Goal: Check status: Check status

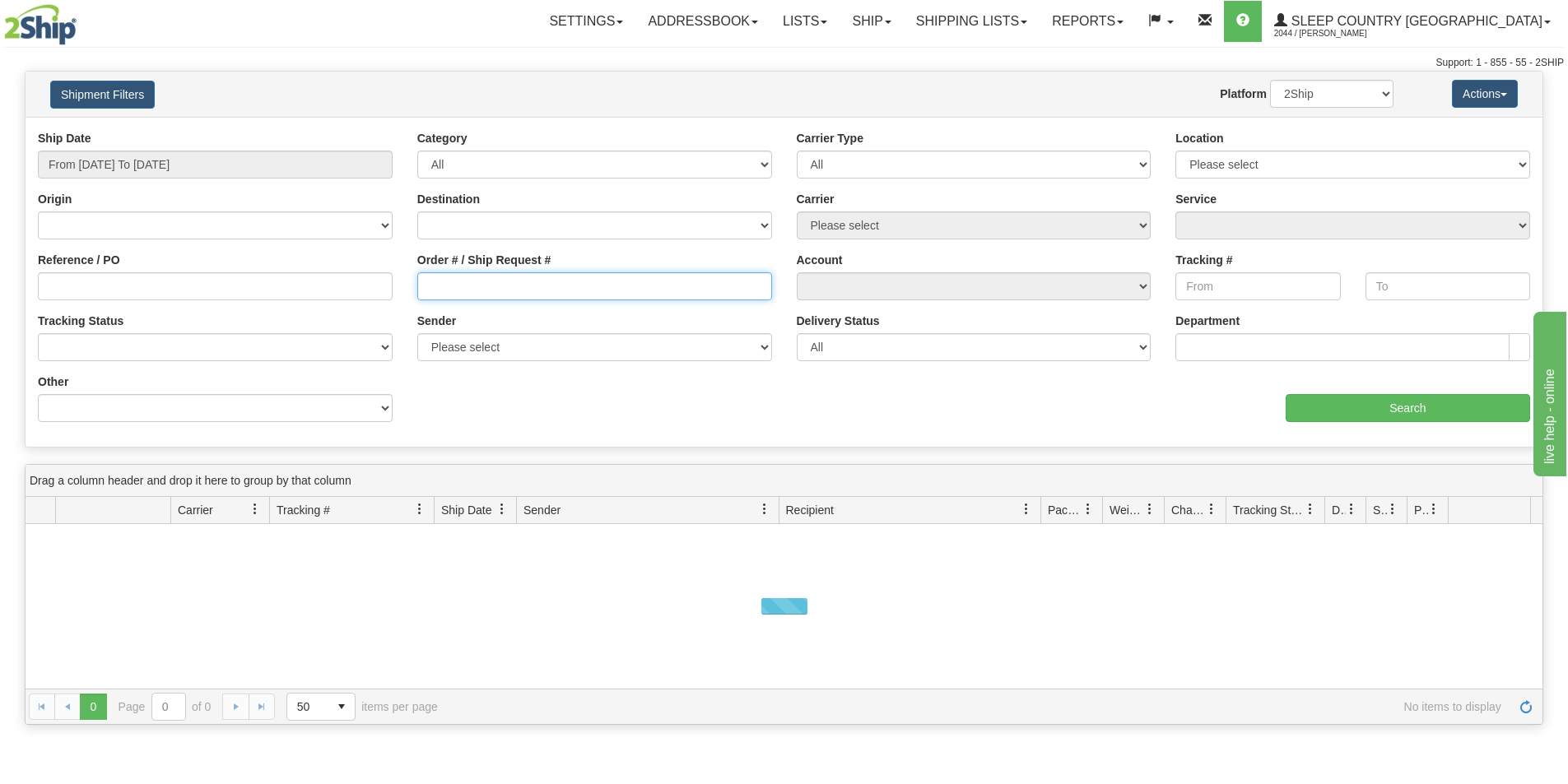
click at [458, 289] on input "Order # / Ship Request #" at bounding box center [594, 286] width 354 height 28
paste input "9000H984006"
drag, startPoint x: 429, startPoint y: 287, endPoint x: 429, endPoint y: 296, distance: 9.0
click at [429, 287] on input "9000H984006" at bounding box center [594, 286] width 354 height 28
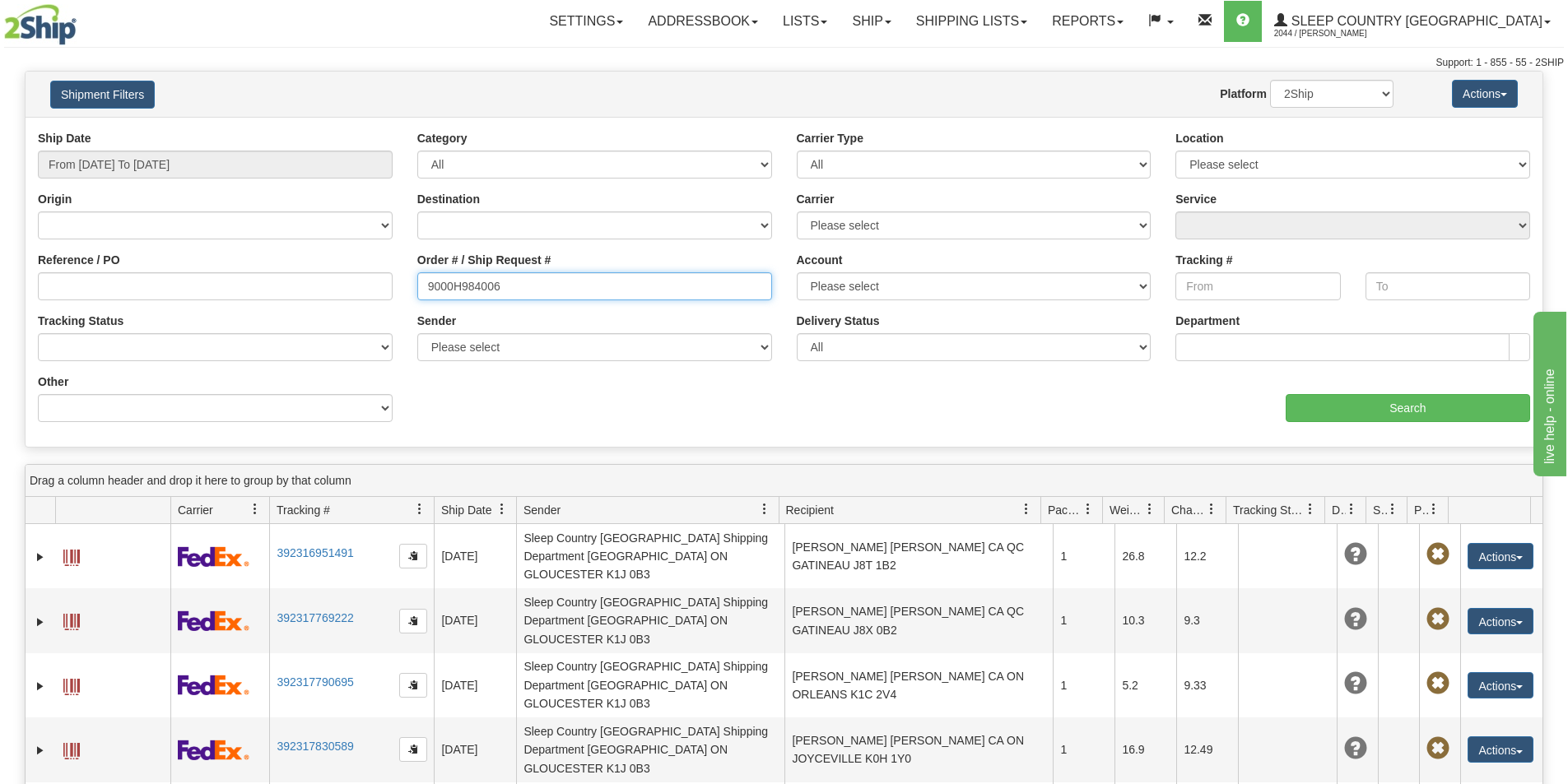
type input "9000H984006"
click at [207, 156] on input "From [DATE] To [DATE]" at bounding box center [215, 164] width 354 height 28
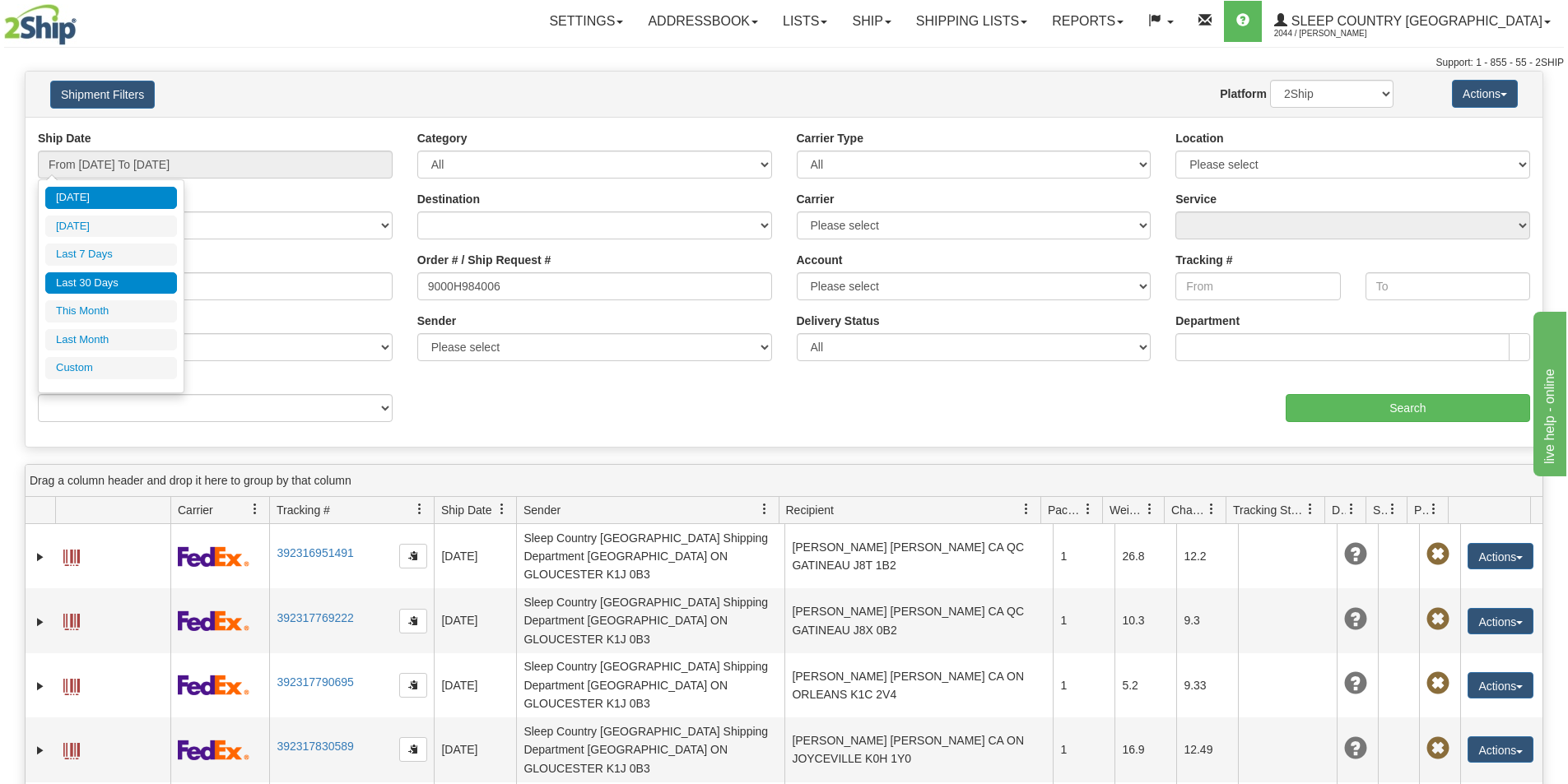
click at [127, 276] on li "Last 30 Days" at bounding box center [111, 283] width 132 height 23
type input "From [DATE] To [DATE]"
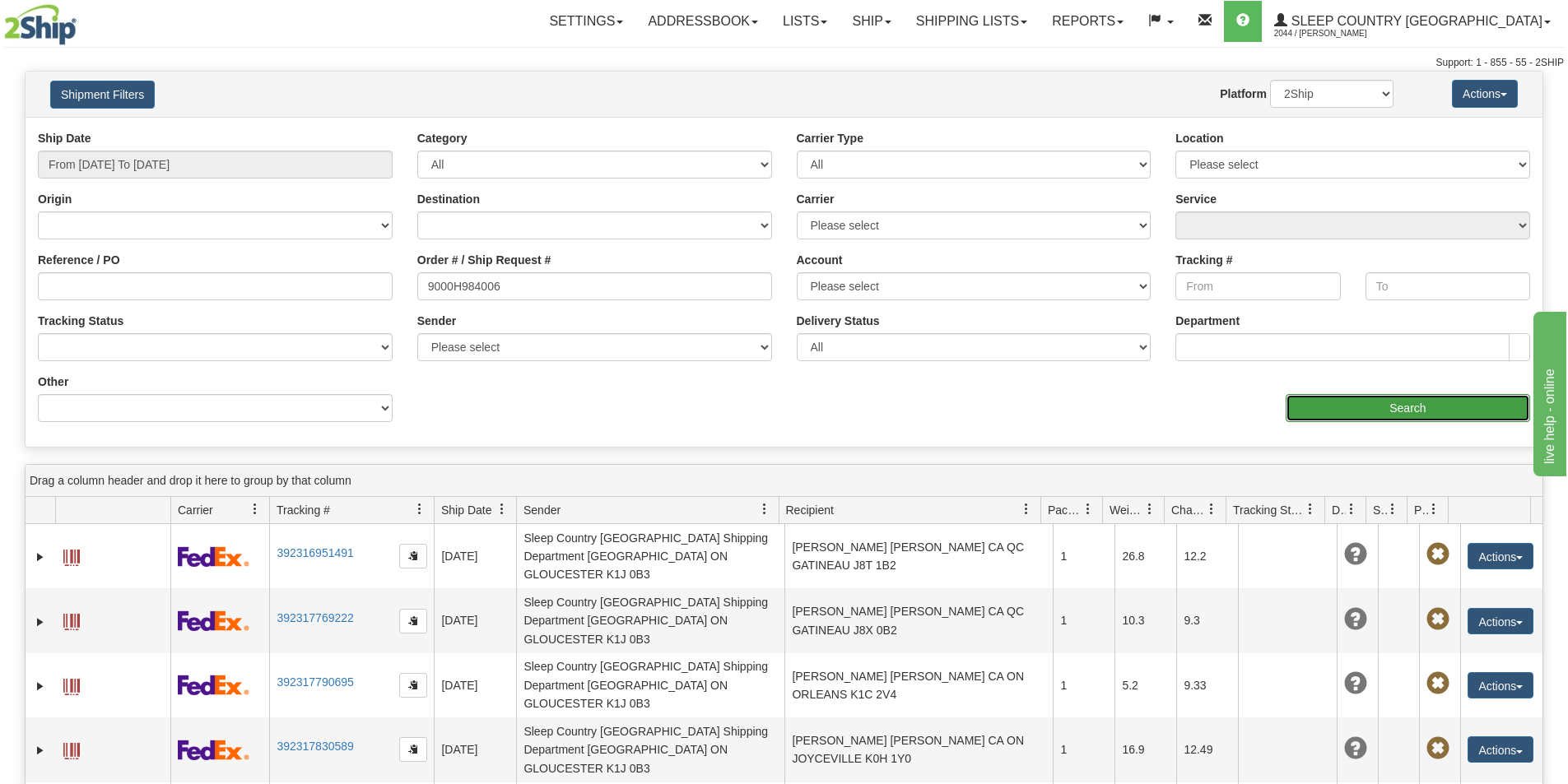
click at [1418, 411] on input "Search" at bounding box center [1408, 407] width 244 height 28
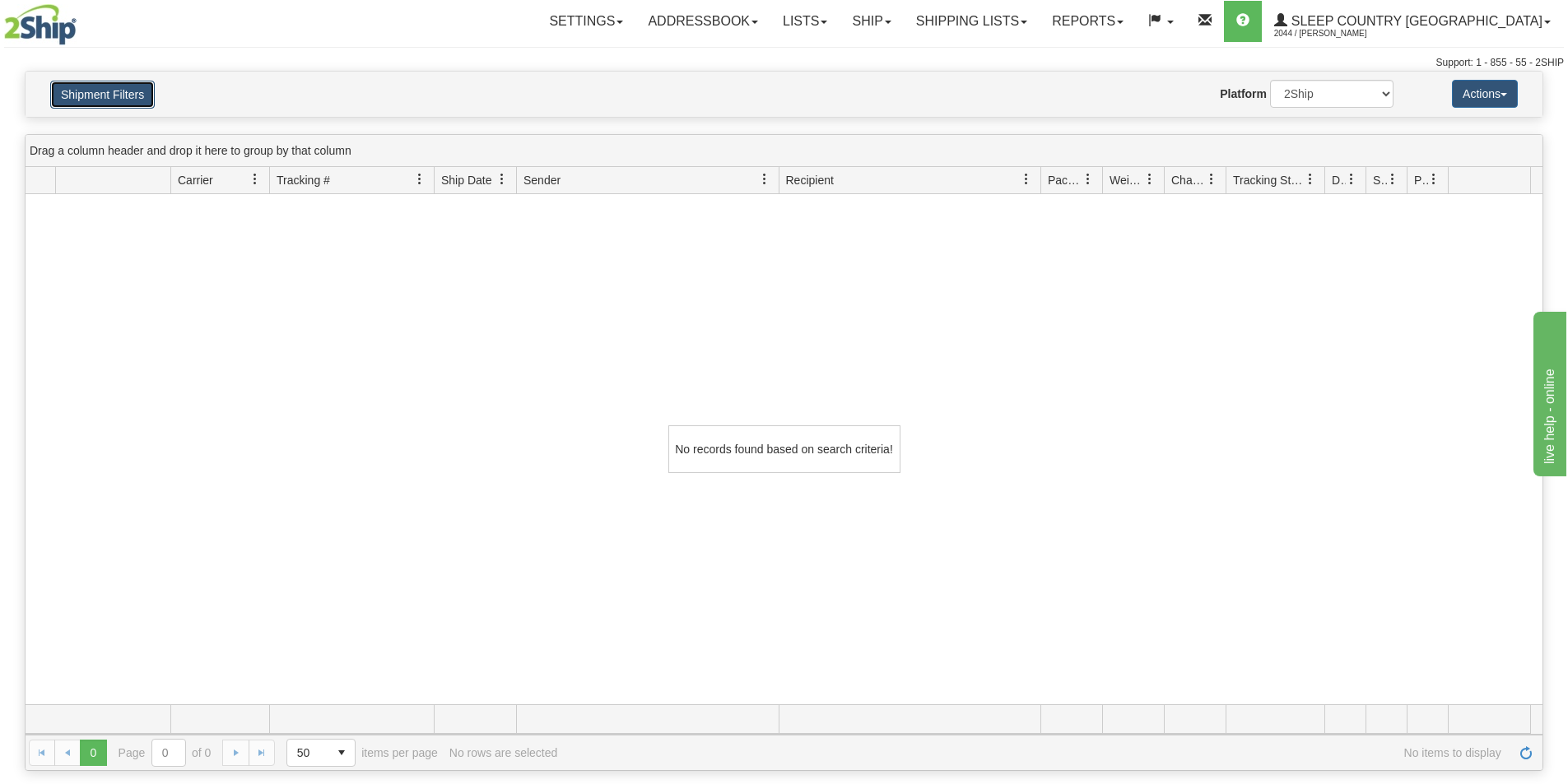
click at [121, 96] on button "Shipment Filters" at bounding box center [103, 94] width 105 height 28
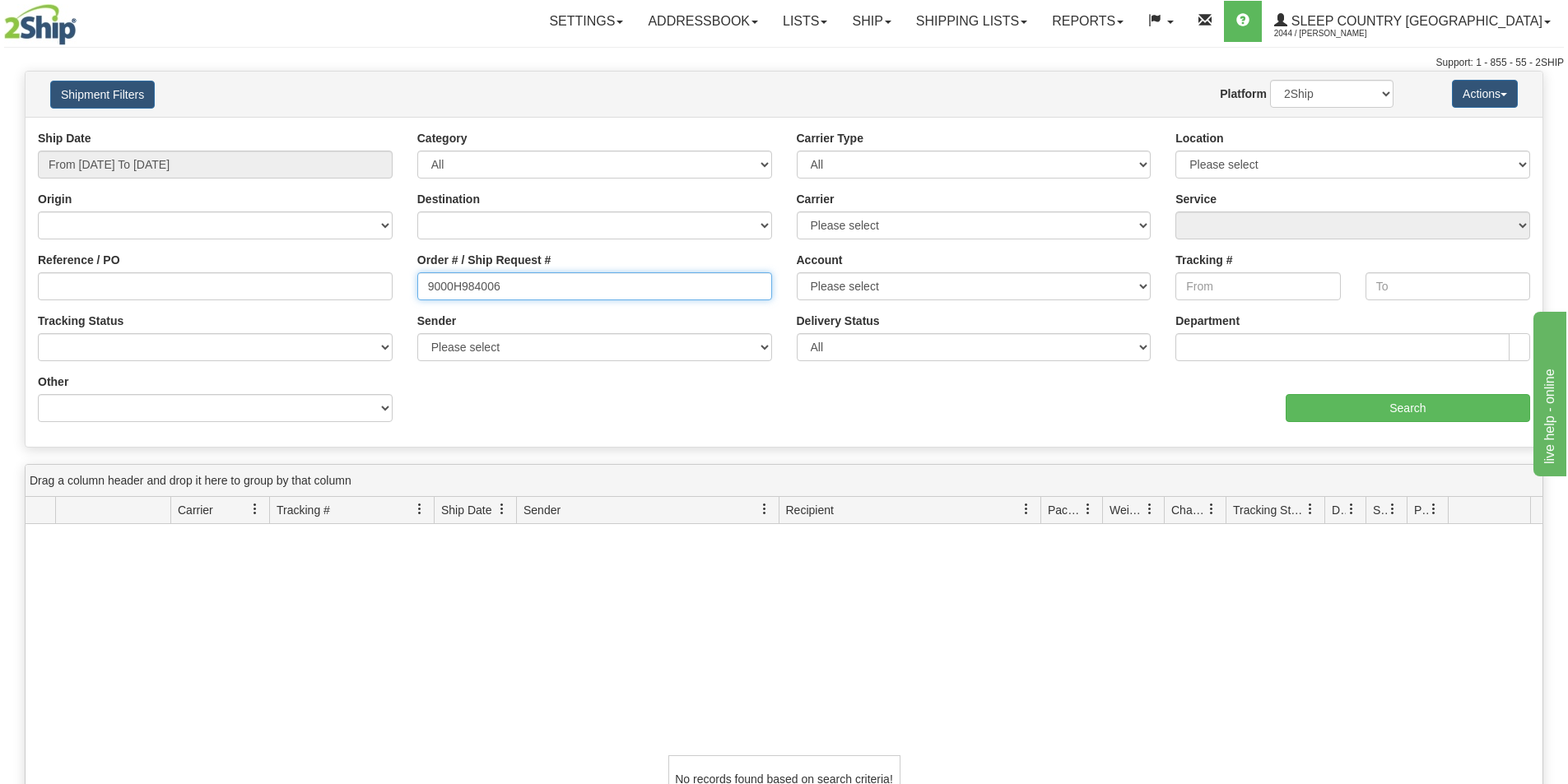
drag, startPoint x: 503, startPoint y: 283, endPoint x: 401, endPoint y: 281, distance: 102.0
click at [401, 130] on div "Reference / PO Order # / Ship Request # 9000H984006 Account Please select [GEOG…" at bounding box center [784, 130] width 1517 height 0
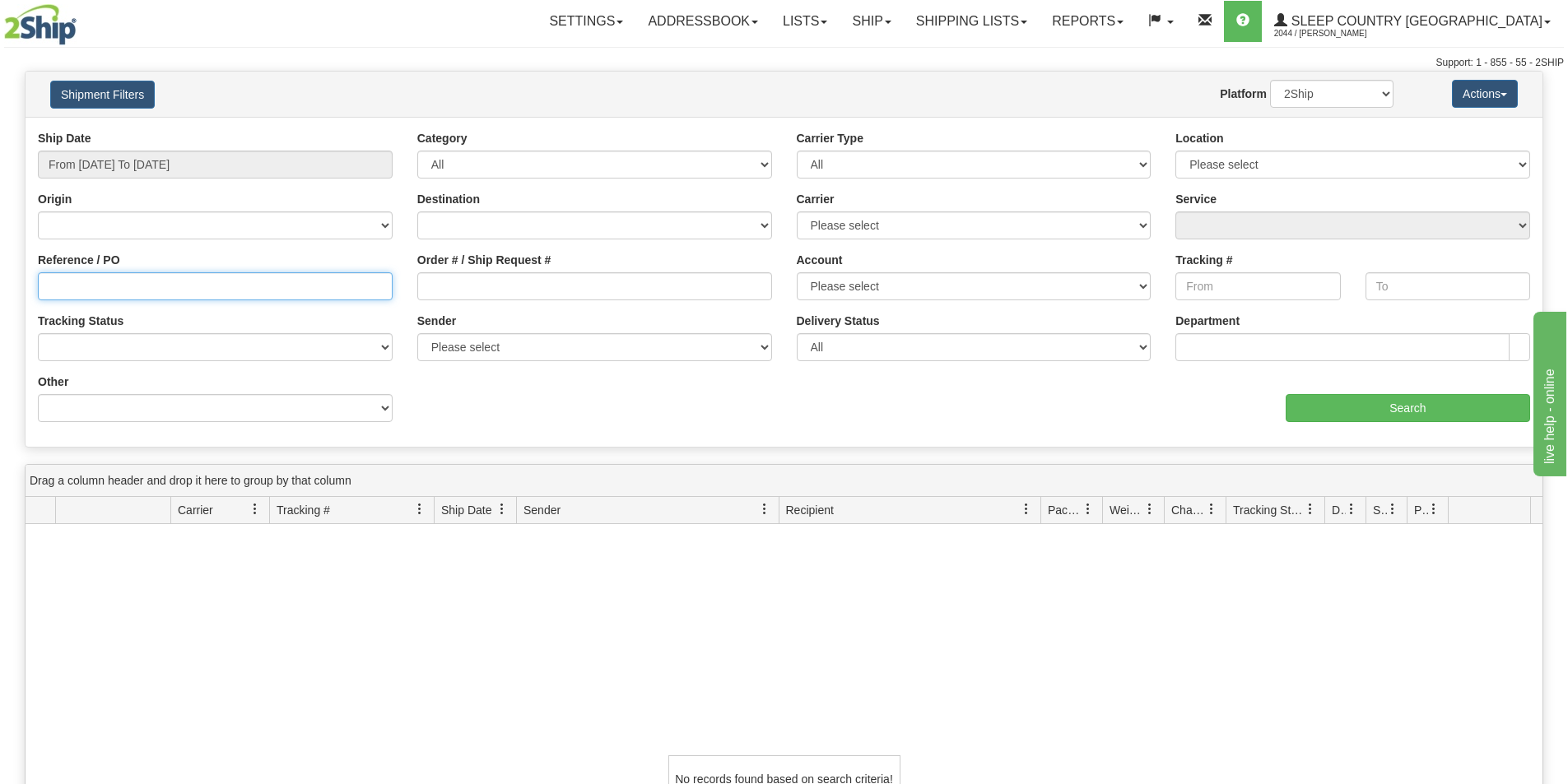
click at [162, 285] on input "Reference / PO" at bounding box center [215, 286] width 354 height 28
paste input "9000H984006"
click at [47, 288] on input "9000H984006" at bounding box center [215, 286] width 354 height 28
type input "9000H984006"
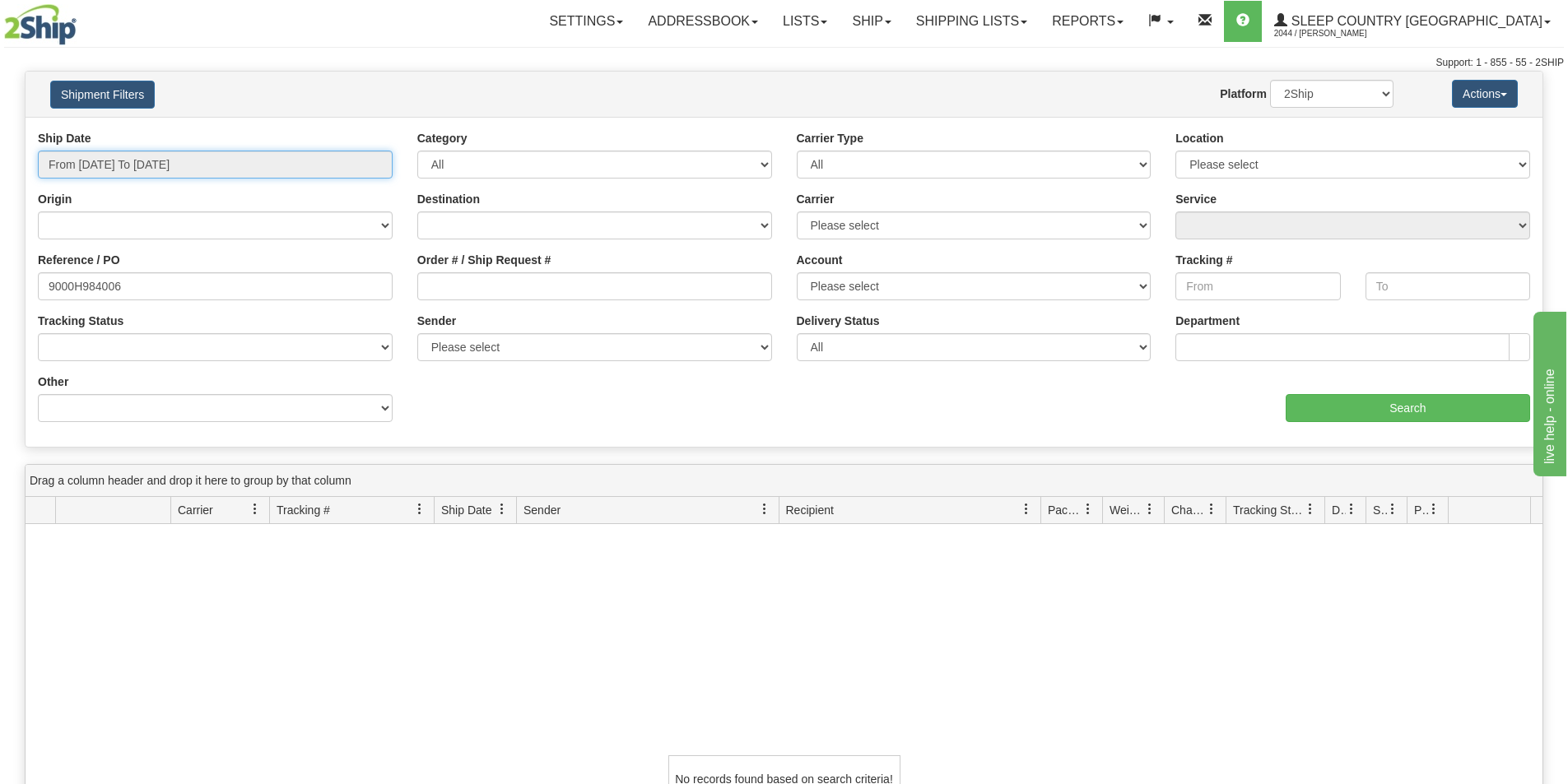
drag, startPoint x: 215, startPoint y: 166, endPoint x: 212, endPoint y: 176, distance: 10.4
click at [215, 166] on input "From [DATE] To [DATE]" at bounding box center [215, 164] width 354 height 28
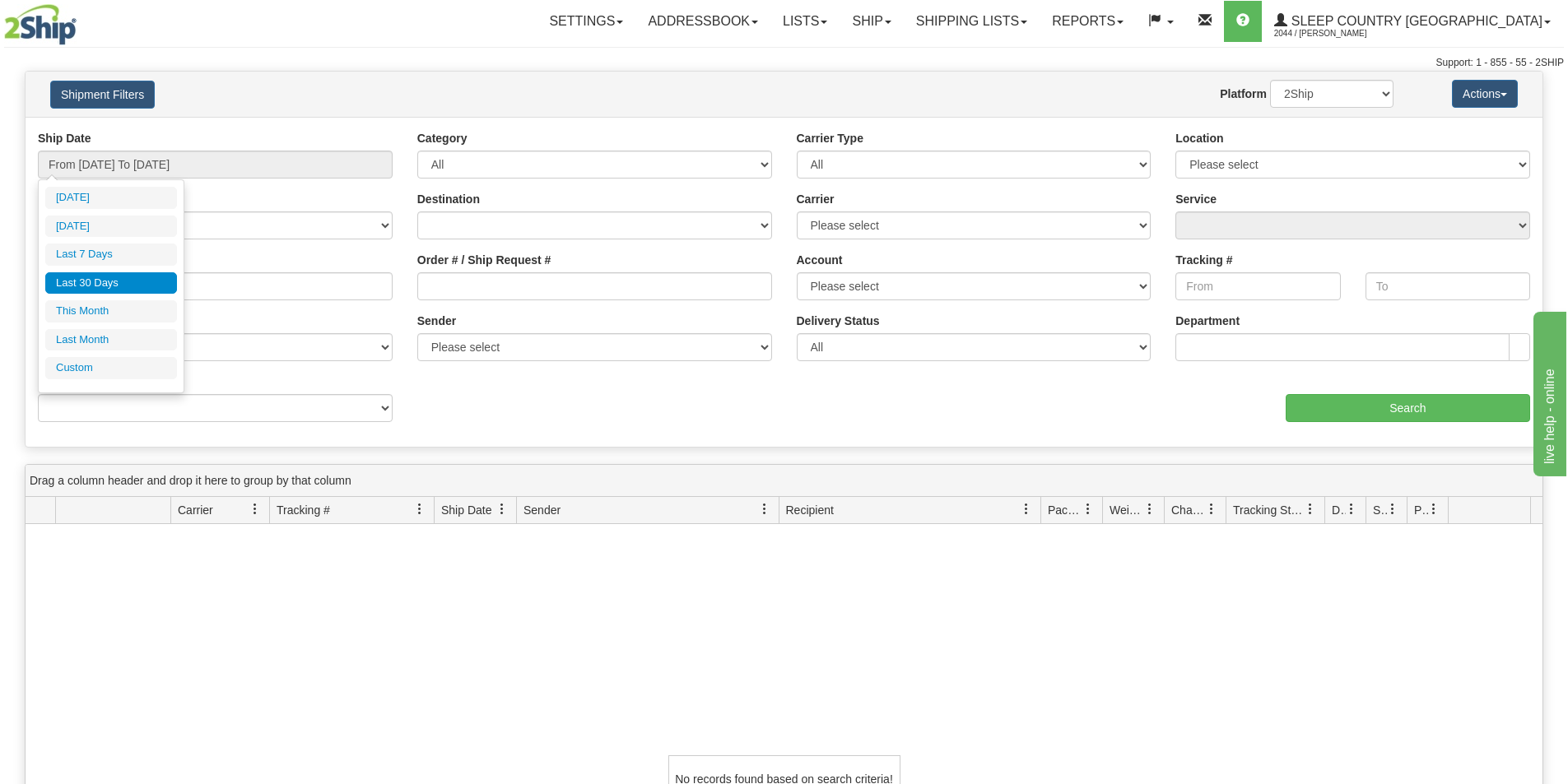
click at [141, 278] on li "Last 30 Days" at bounding box center [111, 283] width 132 height 23
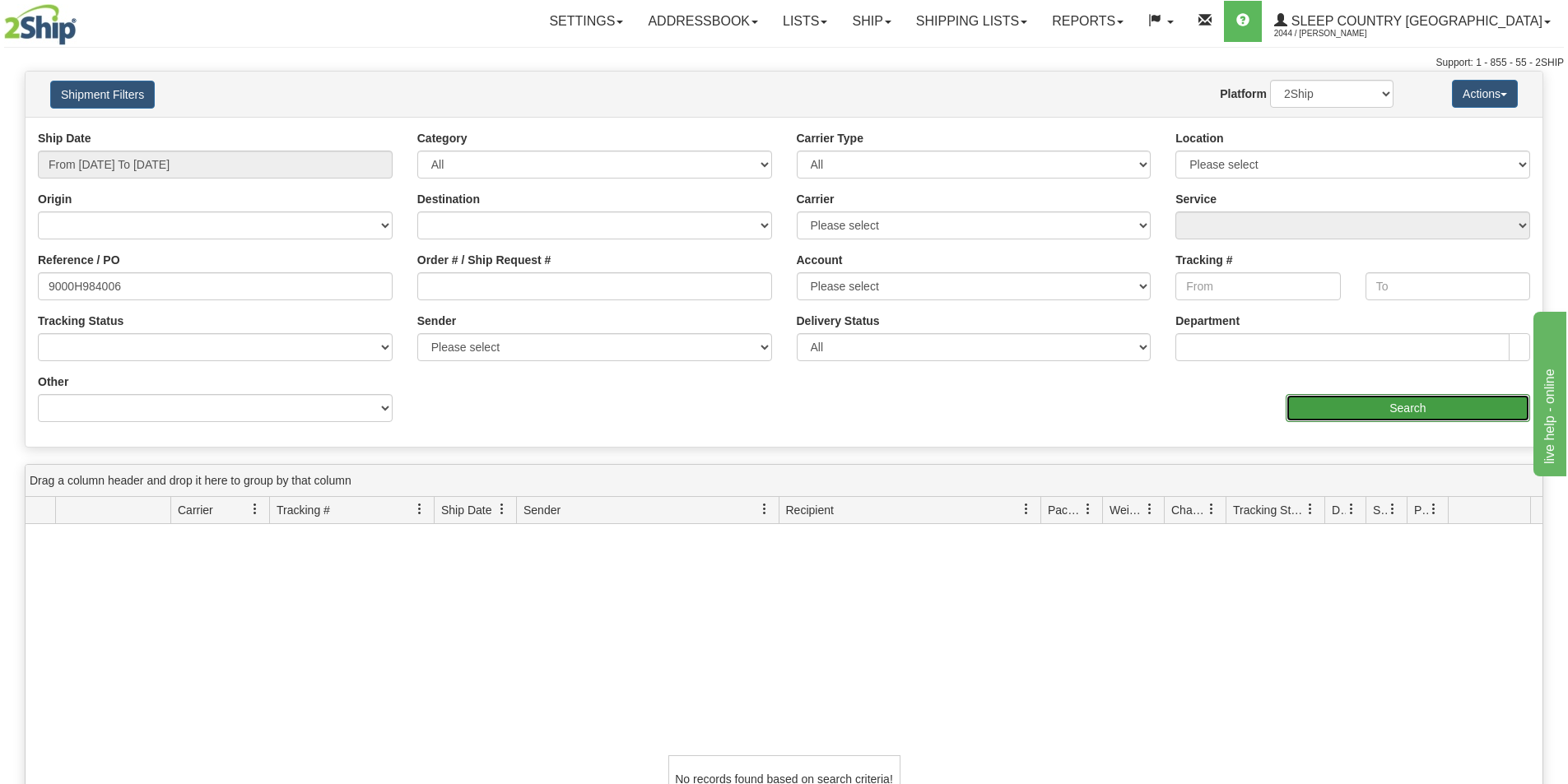
click at [1410, 405] on input "Search" at bounding box center [1408, 407] width 244 height 28
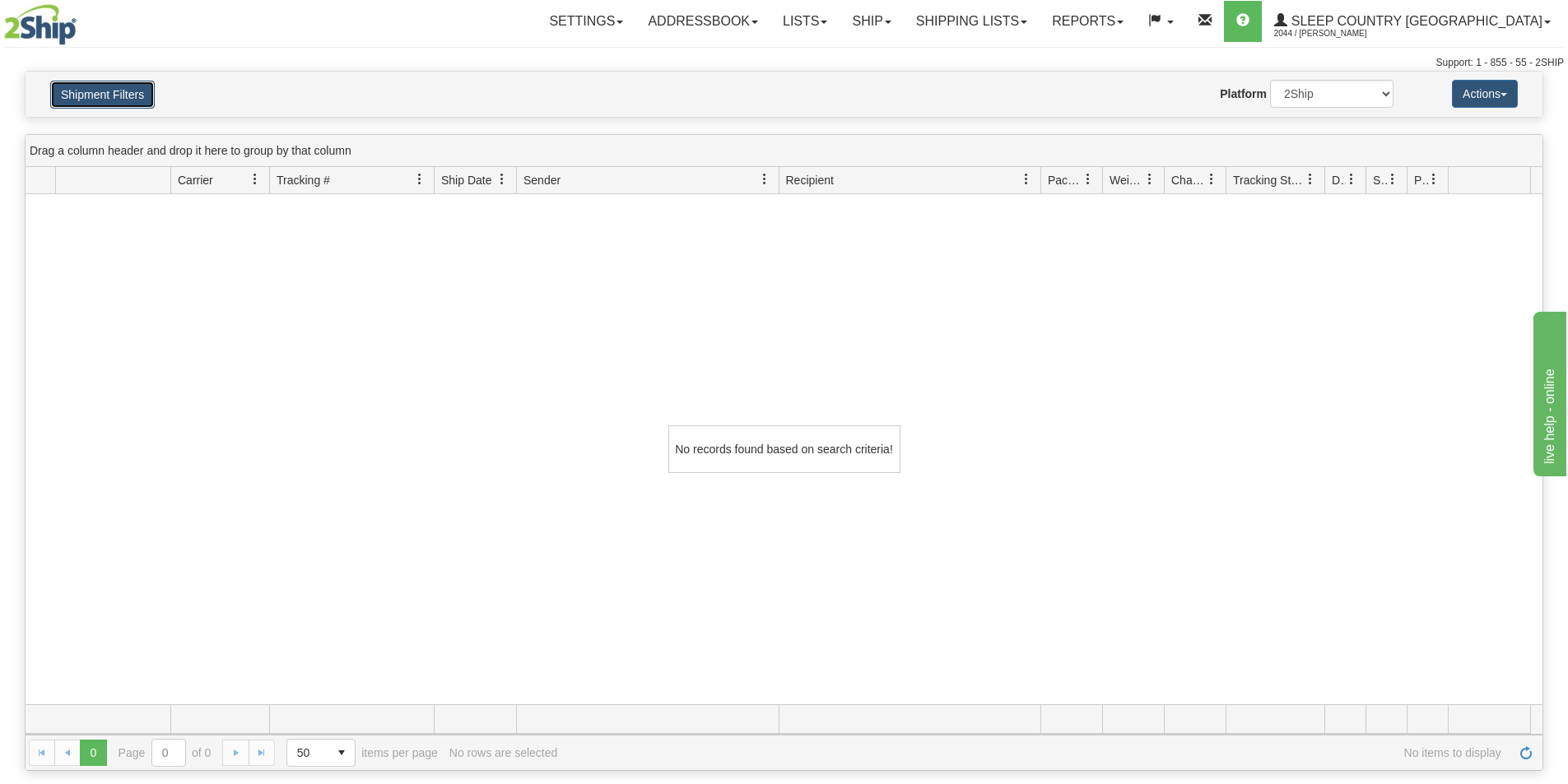
click at [108, 96] on button "Shipment Filters" at bounding box center [103, 94] width 105 height 28
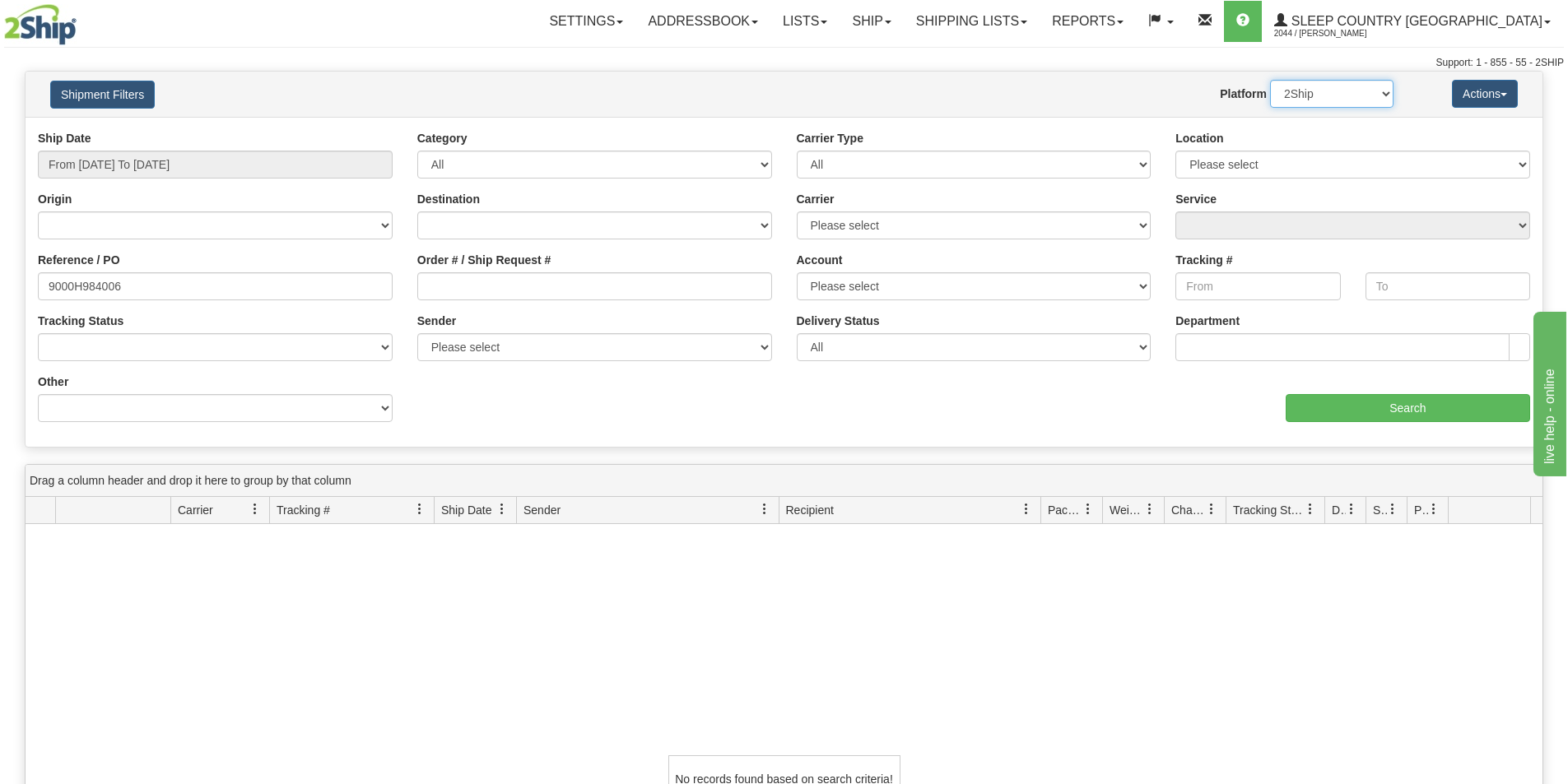
click at [1334, 89] on select "2Ship Imported" at bounding box center [1331, 94] width 124 height 28
click at [1270, 80] on select "2Ship Imported" at bounding box center [1331, 94] width 124 height 28
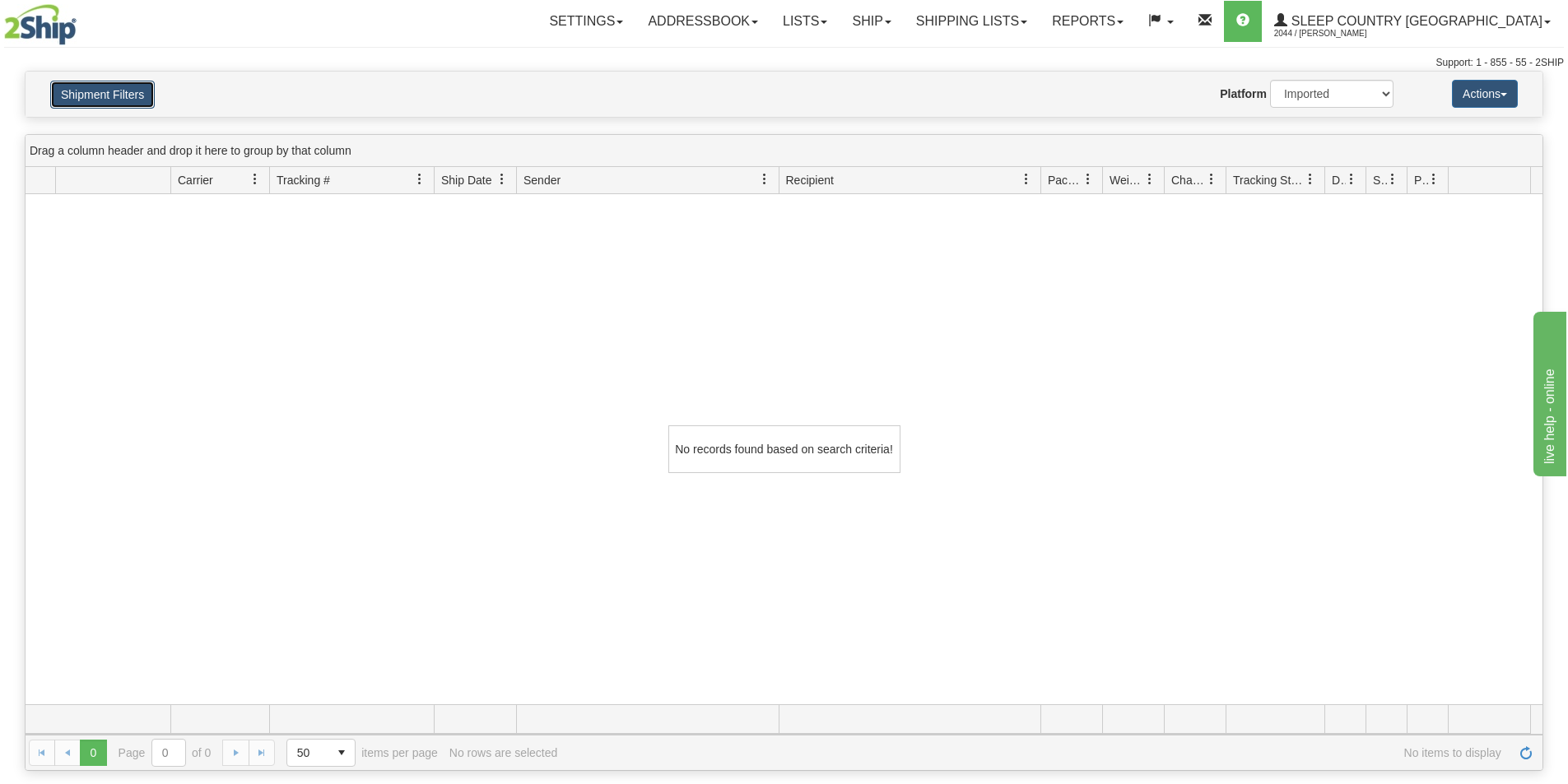
click at [126, 86] on button "Shipment Filters" at bounding box center [103, 94] width 105 height 28
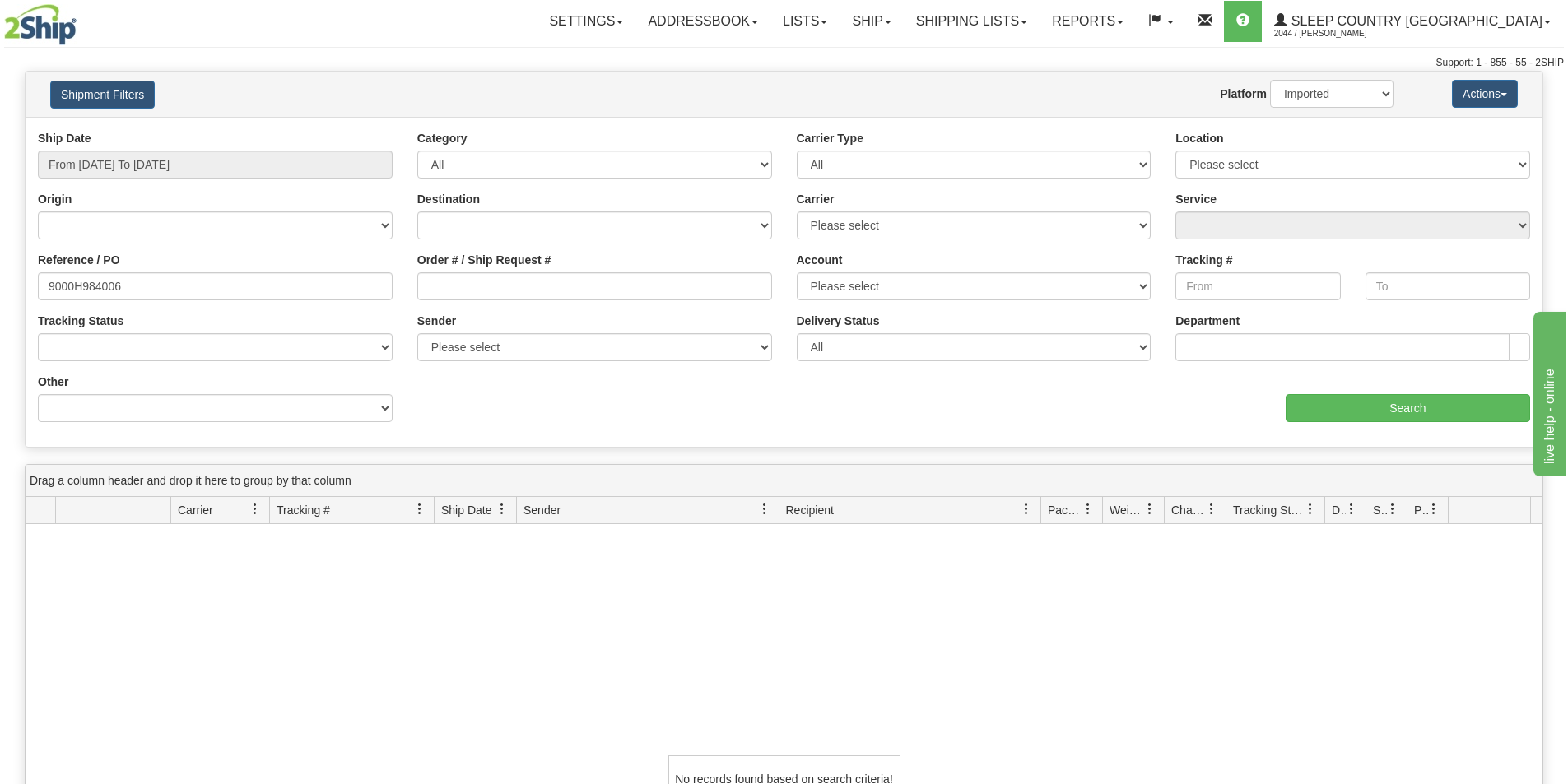
click at [496, 640] on div "No records found based on search criteria!" at bounding box center [784, 779] width 1517 height 510
click at [1362, 87] on select "2Ship Imported" at bounding box center [1331, 94] width 124 height 28
select select "0"
click at [1270, 80] on select "2Ship Imported" at bounding box center [1331, 94] width 124 height 28
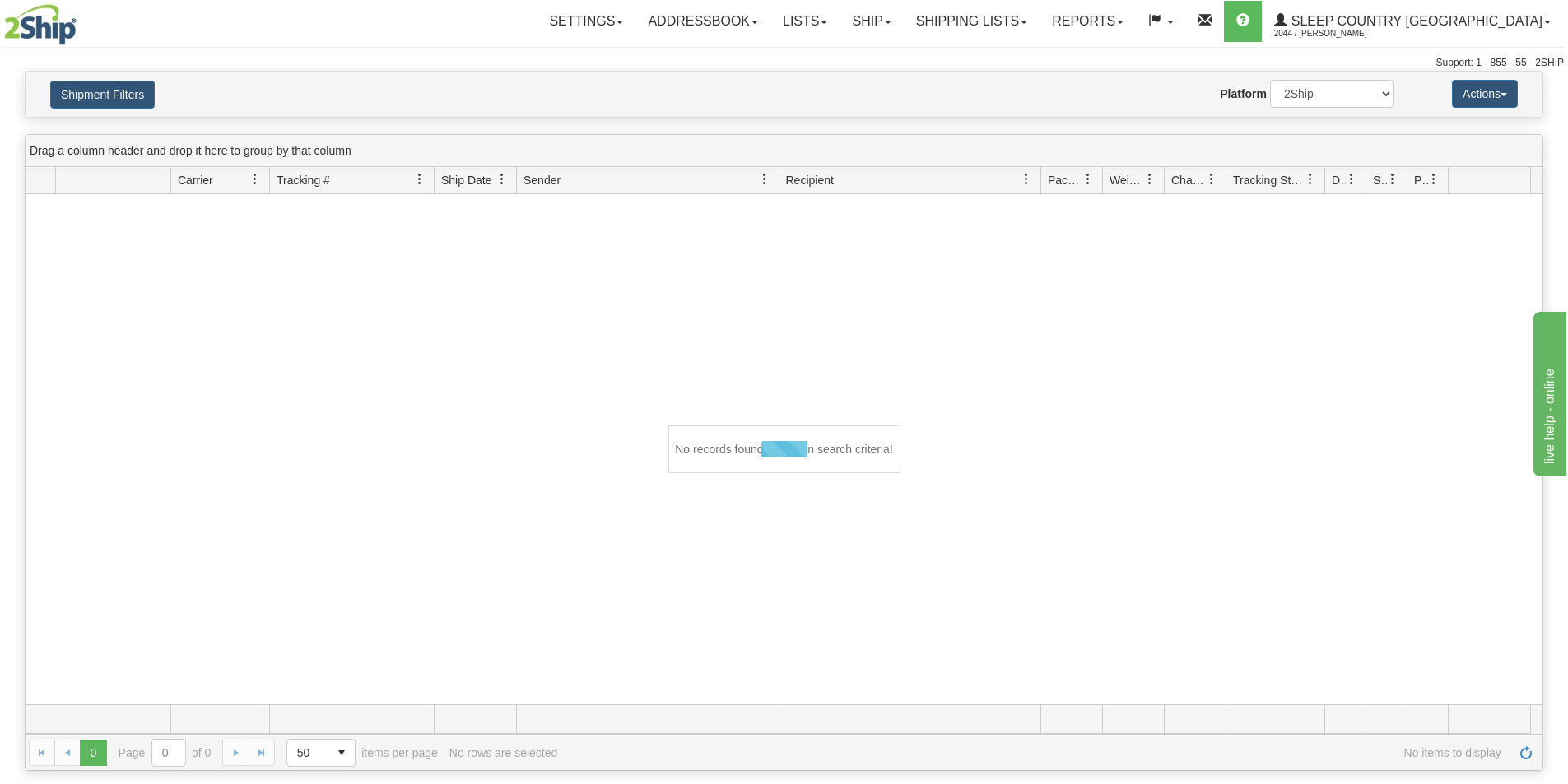
click at [704, 573] on div at bounding box center [784, 449] width 1517 height 510
click at [133, 95] on button "Shipment Filters" at bounding box center [103, 94] width 105 height 28
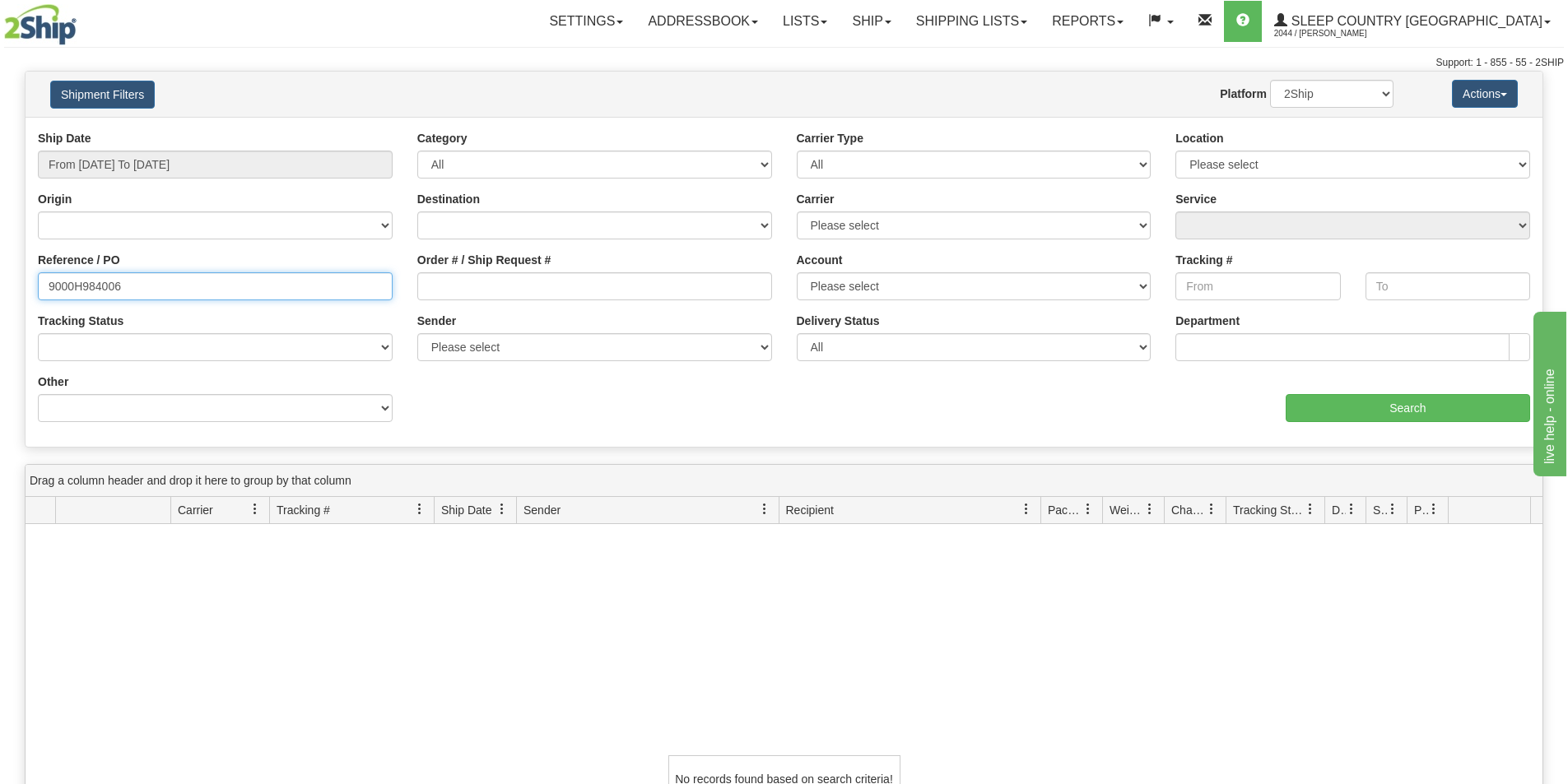
drag, startPoint x: 126, startPoint y: 289, endPoint x: -173, endPoint y: 276, distance: 299.3
click at [0, 276] on html "Upgrade Account Cancel Toggle navigation Settings New Senders" at bounding box center [784, 392] width 1568 height 784
paste input "1052521"
type input "1052521"
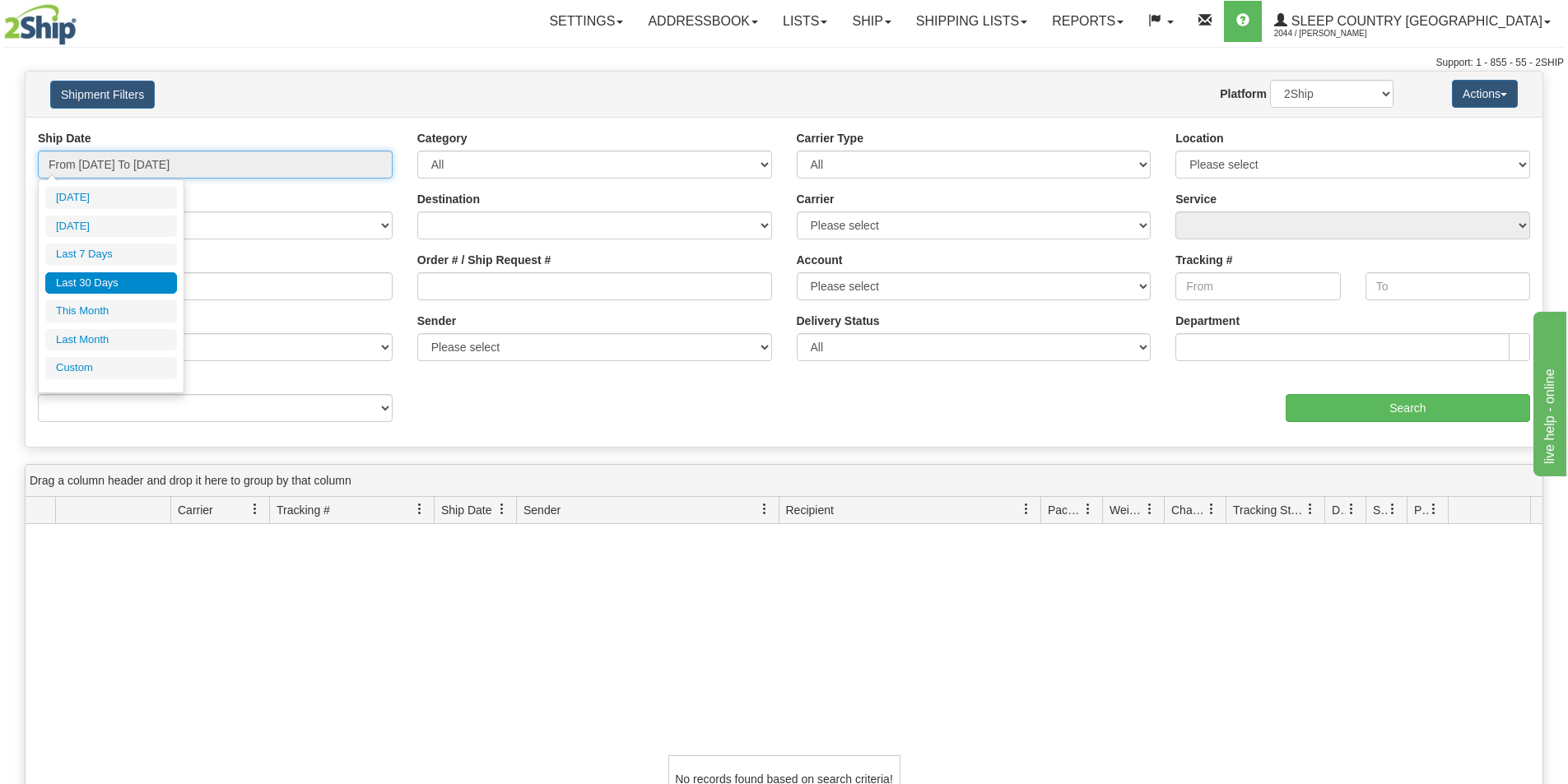
click at [241, 169] on input "From [DATE] To [DATE]" at bounding box center [215, 164] width 354 height 28
click at [135, 281] on li "Last 30 Days" at bounding box center [111, 283] width 132 height 23
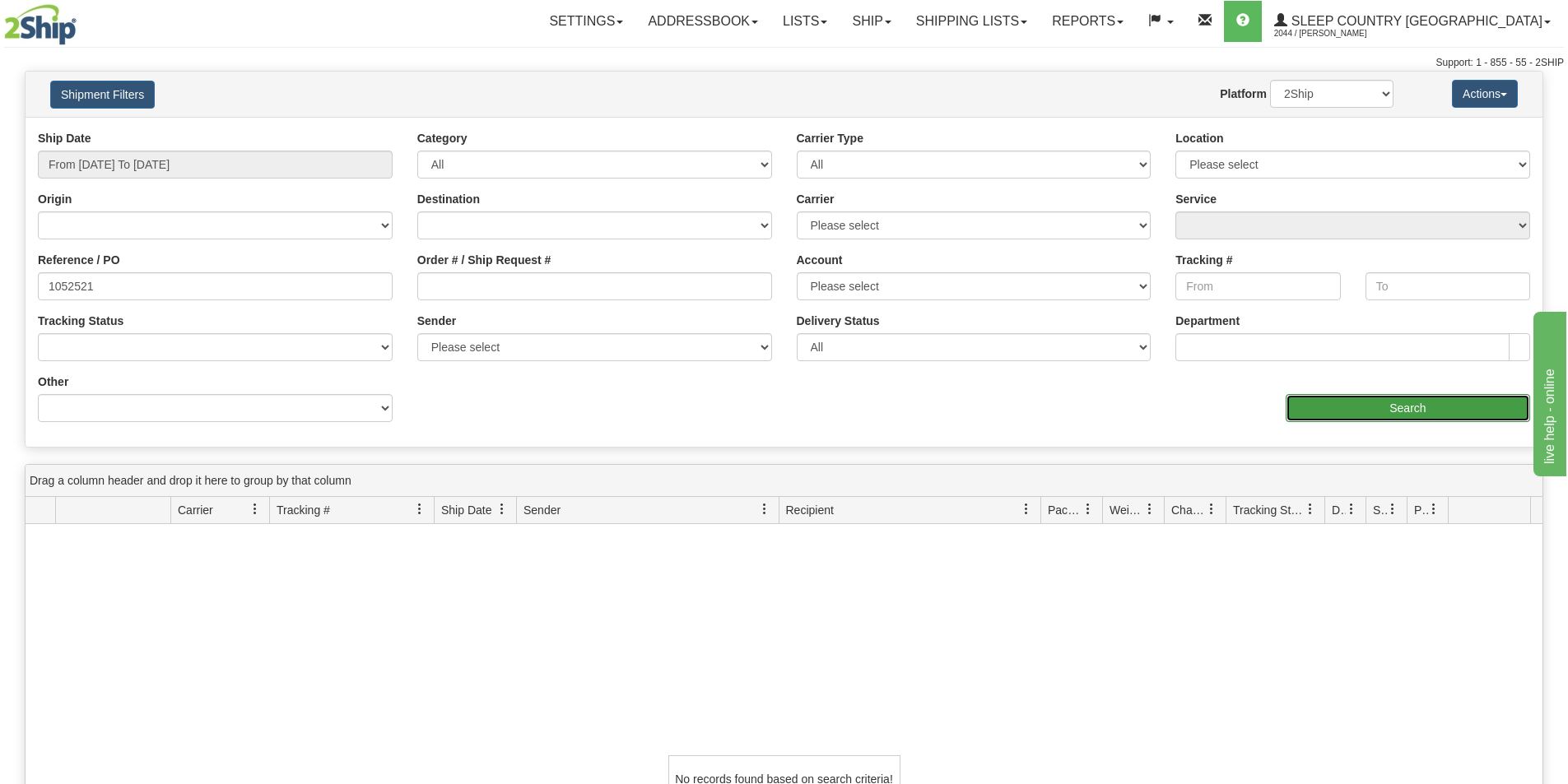
click at [1407, 414] on input "Search" at bounding box center [1408, 407] width 244 height 28
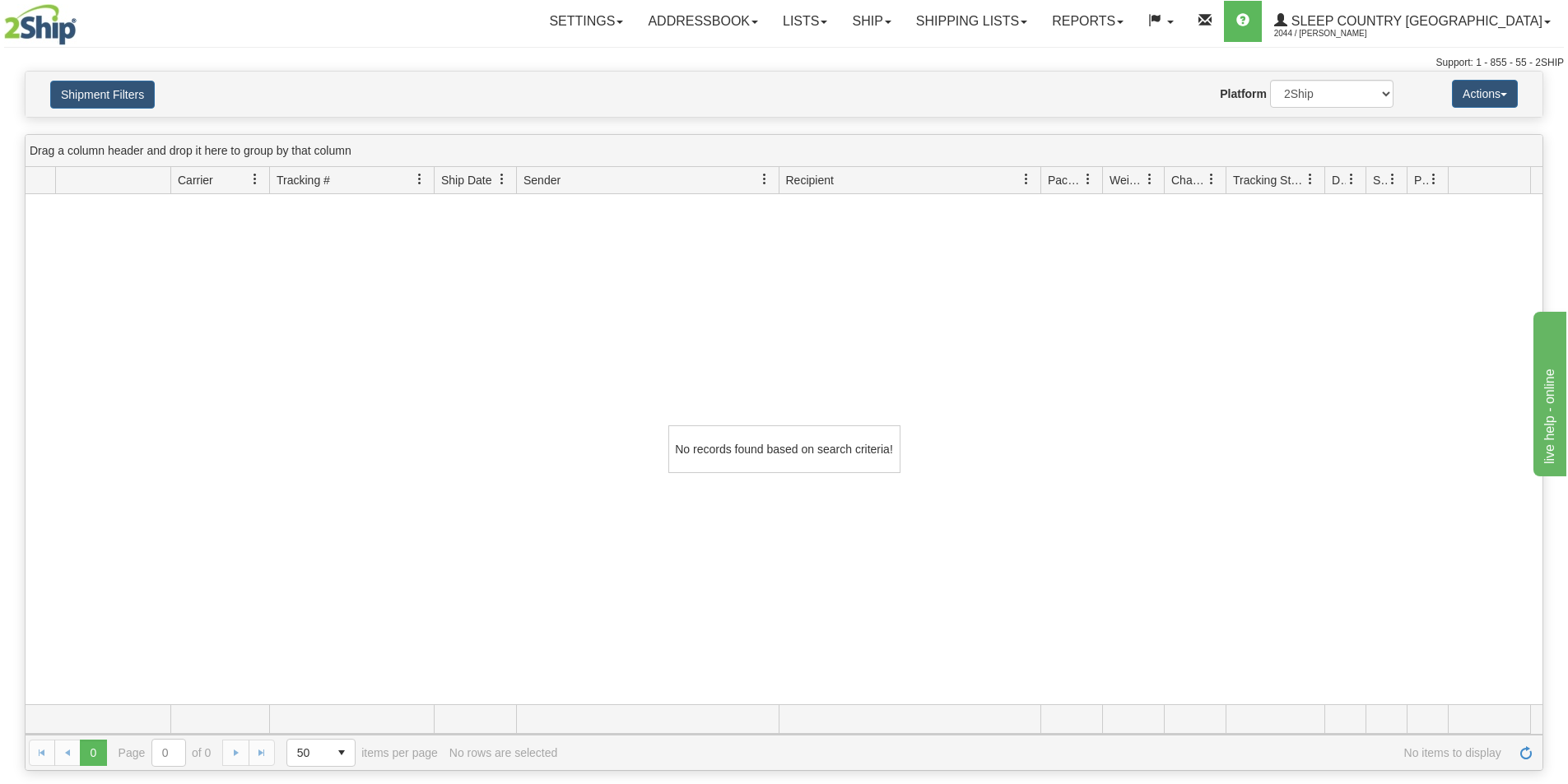
drag, startPoint x: 552, startPoint y: 344, endPoint x: 556, endPoint y: 240, distance: 104.1
click at [554, 334] on div "No records found based on search criteria!" at bounding box center [784, 449] width 1517 height 510
